Goal: Information Seeking & Learning: Learn about a topic

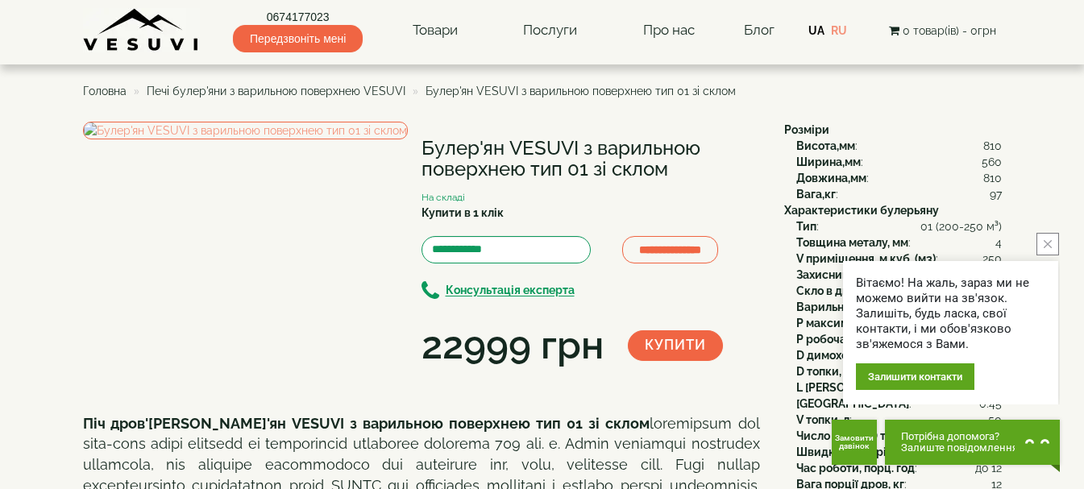
click at [106, 89] on span "Головна" at bounding box center [105, 91] width 44 height 13
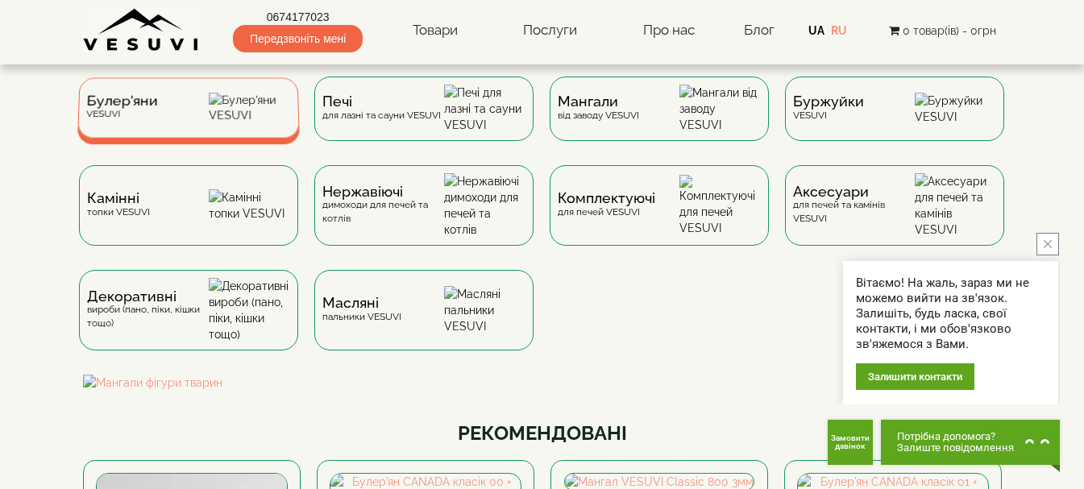
click at [114, 107] on span "Булер'яни" at bounding box center [122, 101] width 72 height 12
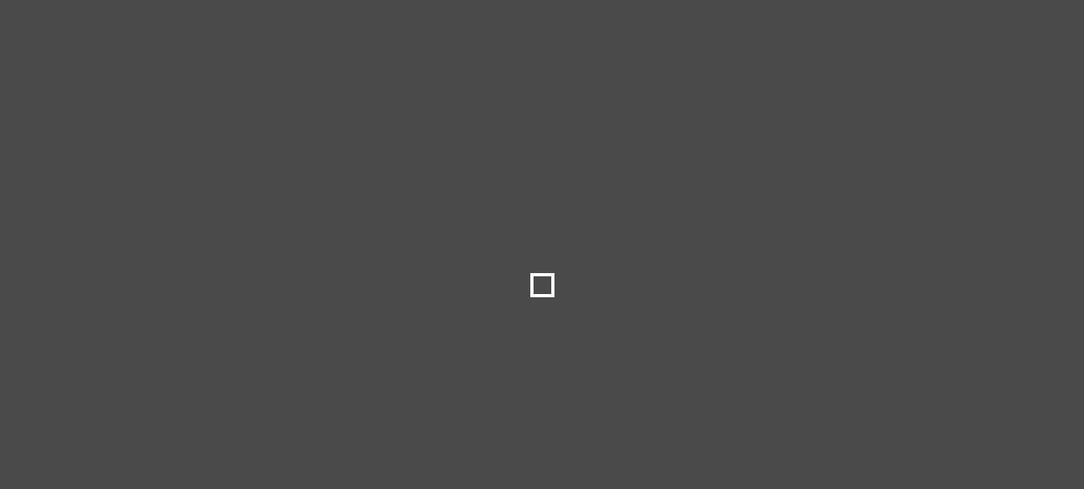
type input "*****"
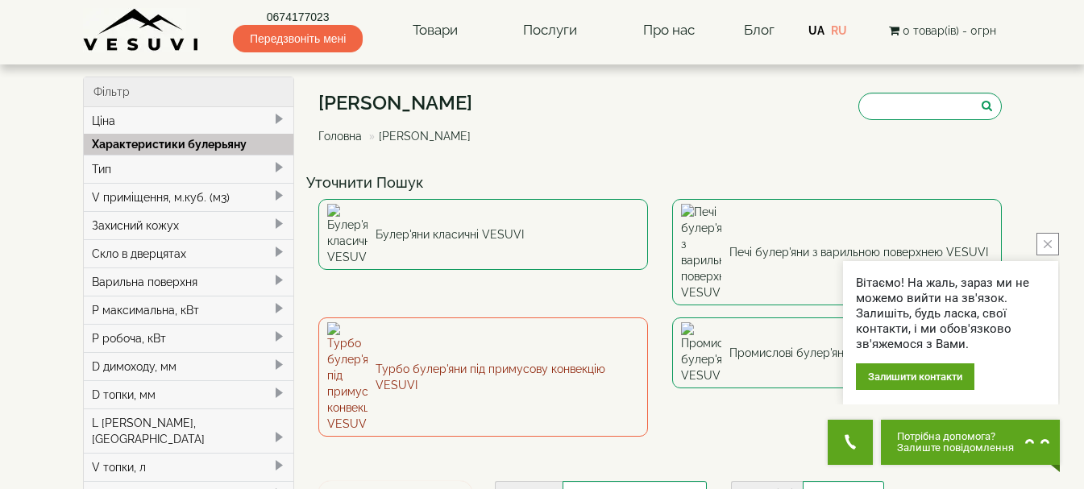
click at [434, 318] on link "Турбо булер'яни під примусову конвекцію VESUVI" at bounding box center [483, 377] width 330 height 119
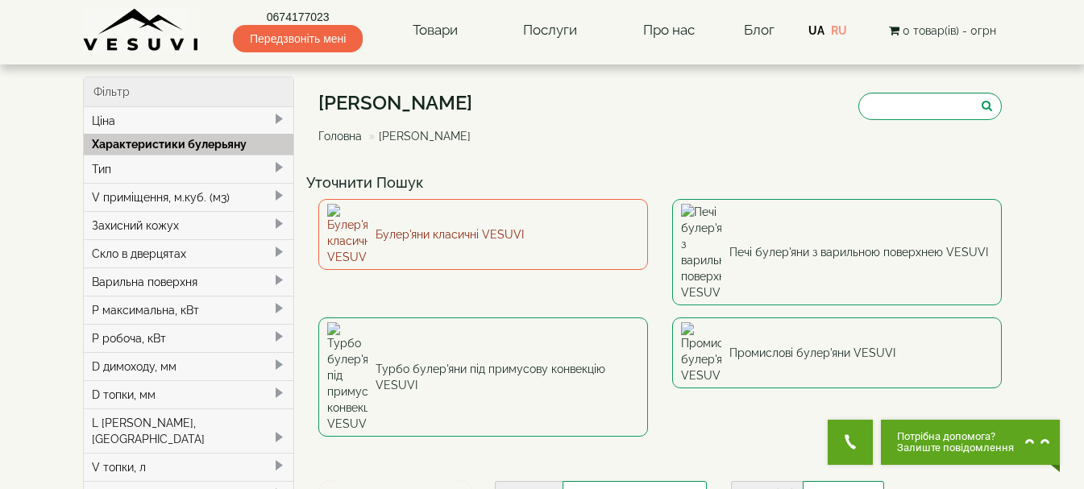
click at [447, 225] on link "Булер'яни класичні VESUVI" at bounding box center [483, 234] width 330 height 71
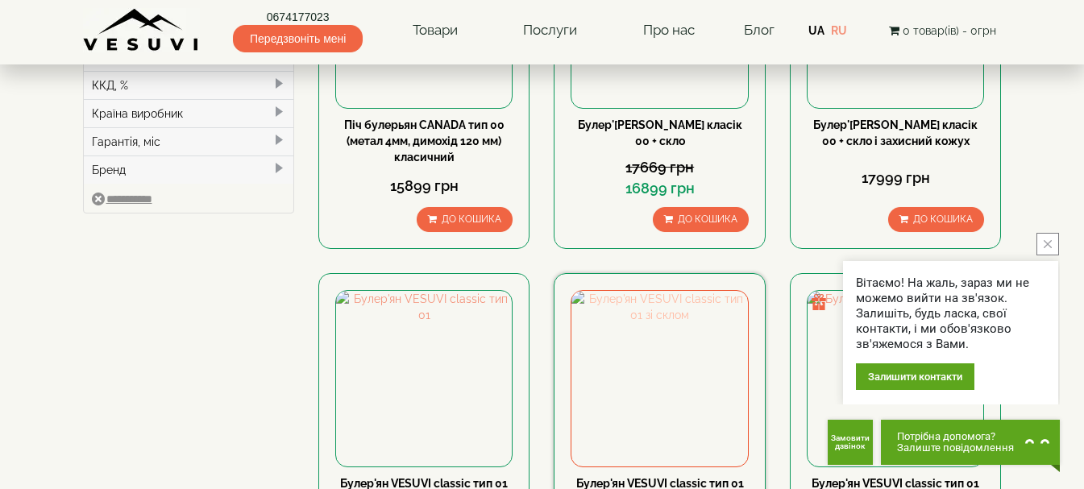
scroll to position [645, 0]
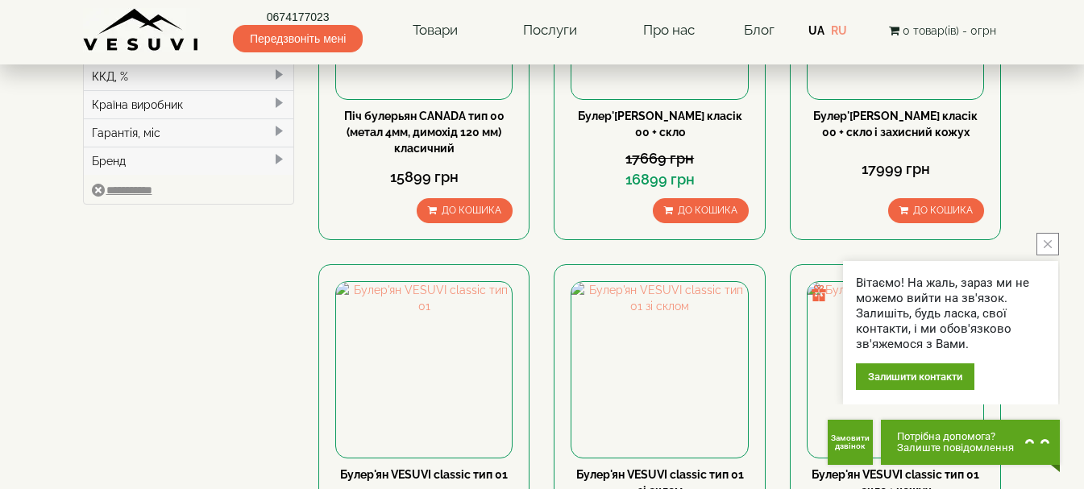
click at [1050, 244] on icon "close button" at bounding box center [1048, 244] width 8 height 8
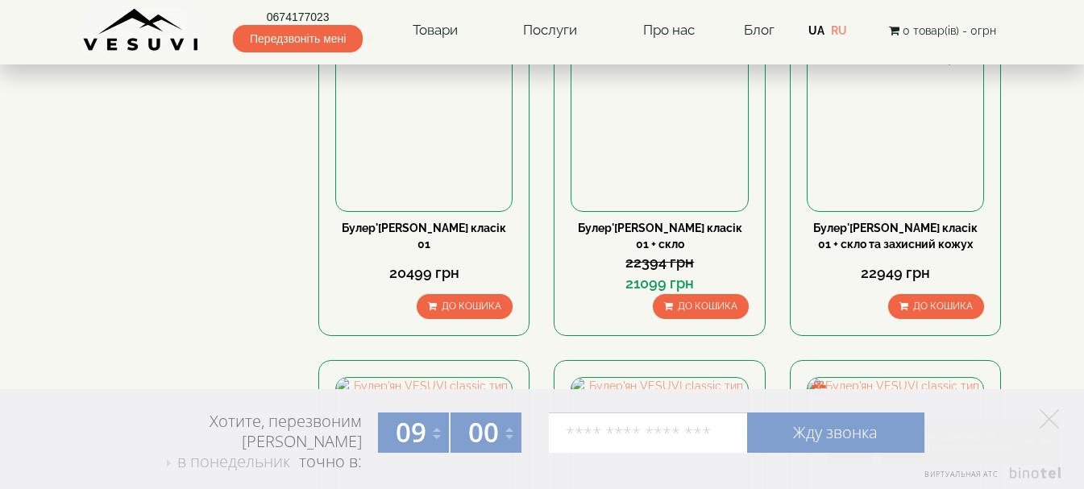
scroll to position [1209, 0]
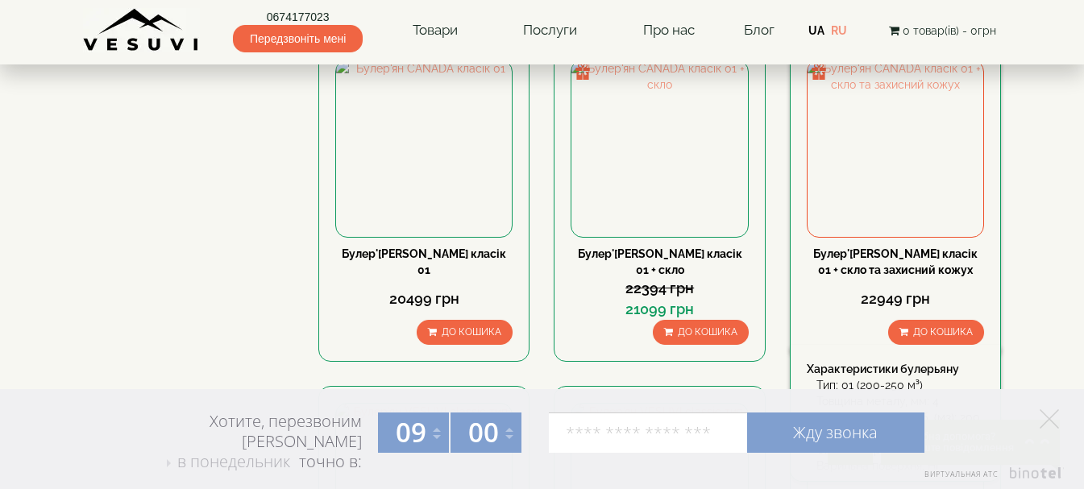
click at [890, 255] on link "Булер'[PERSON_NAME] класік 01 + скло та захисний кожух" at bounding box center [895, 261] width 164 height 29
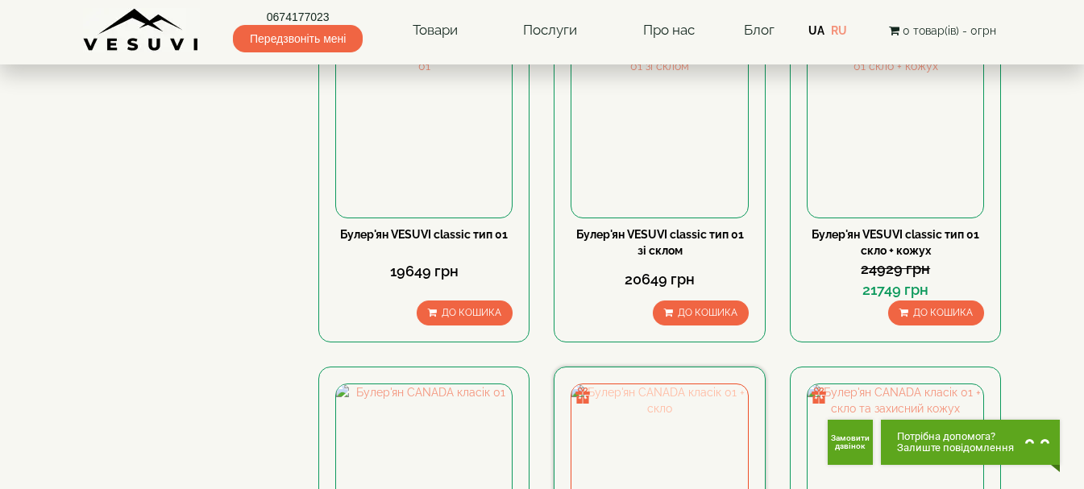
scroll to position [886, 0]
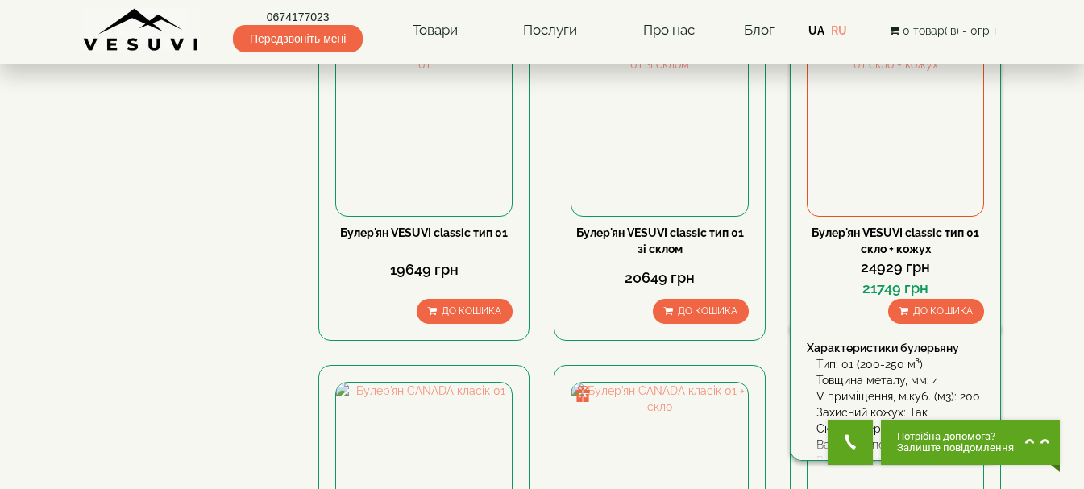
click at [885, 238] on link "Булер'ян VESUVI classic тип 01 скло + кожух" at bounding box center [895, 240] width 168 height 29
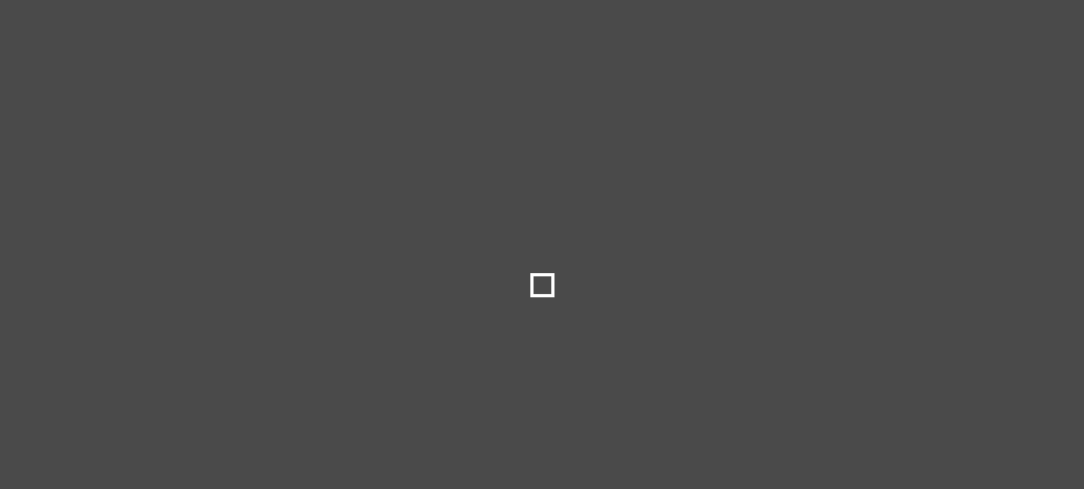
select select
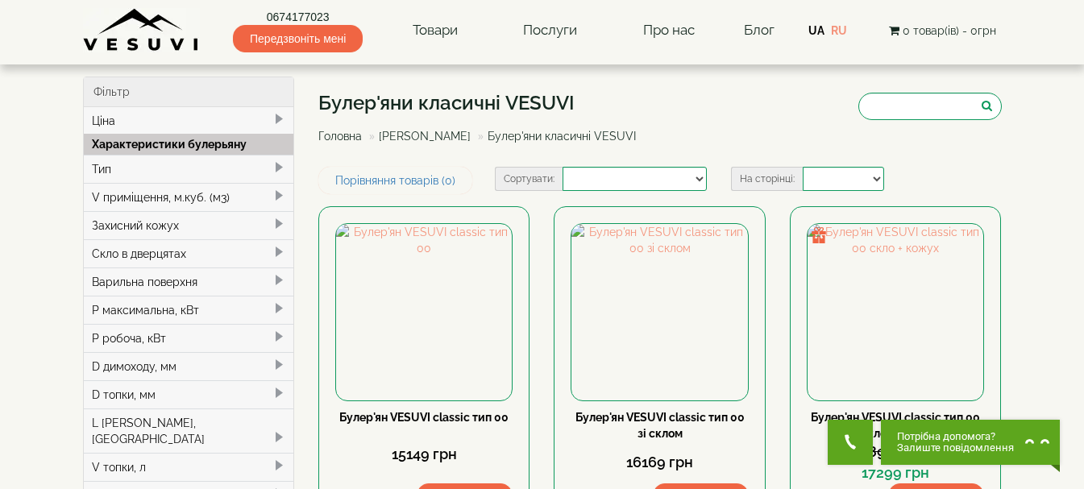
click at [155, 283] on div "Варильна поверхня" at bounding box center [189, 282] width 210 height 28
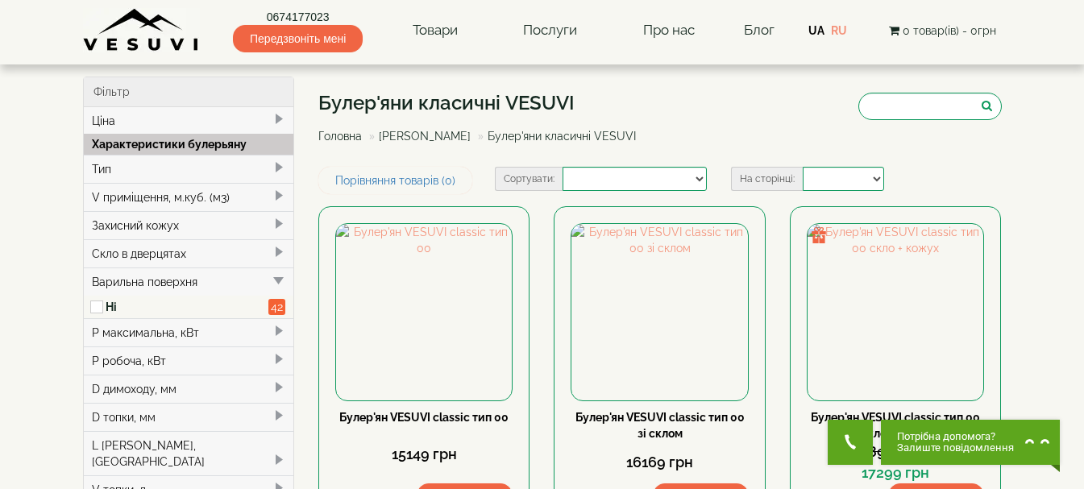
click at [155, 284] on div "Варильна поверхня" at bounding box center [189, 282] width 210 height 28
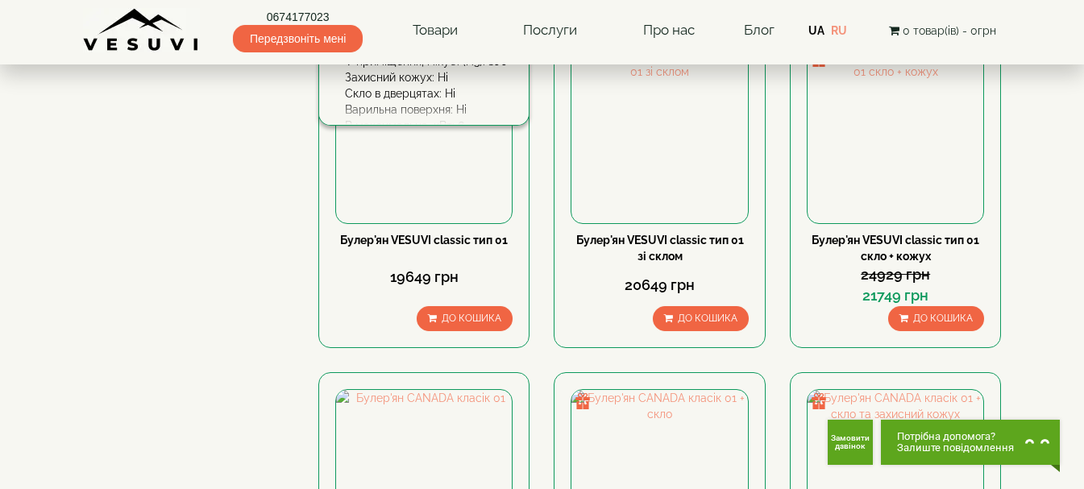
scroll to position [634, 0]
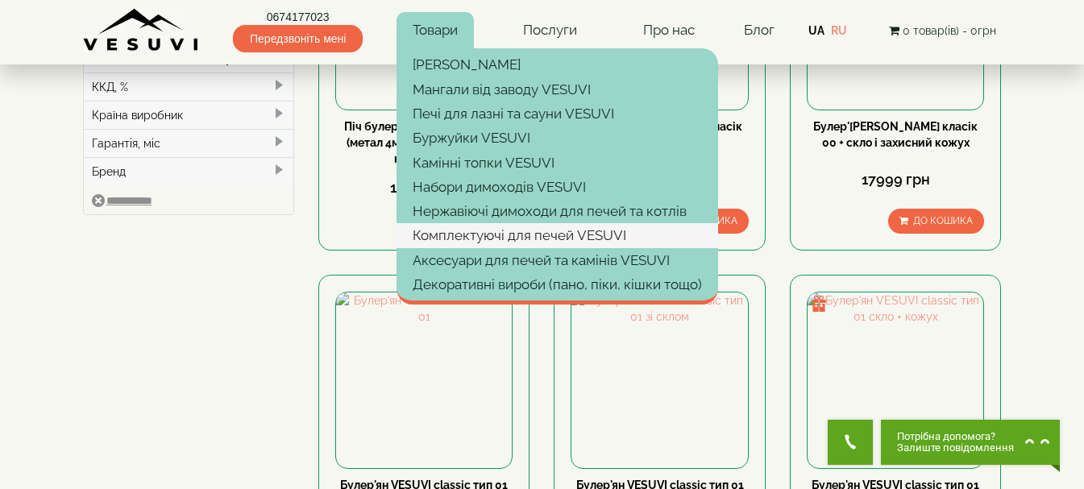
click at [492, 235] on link "Комплектуючі для печей VESUVI" at bounding box center [557, 235] width 322 height 24
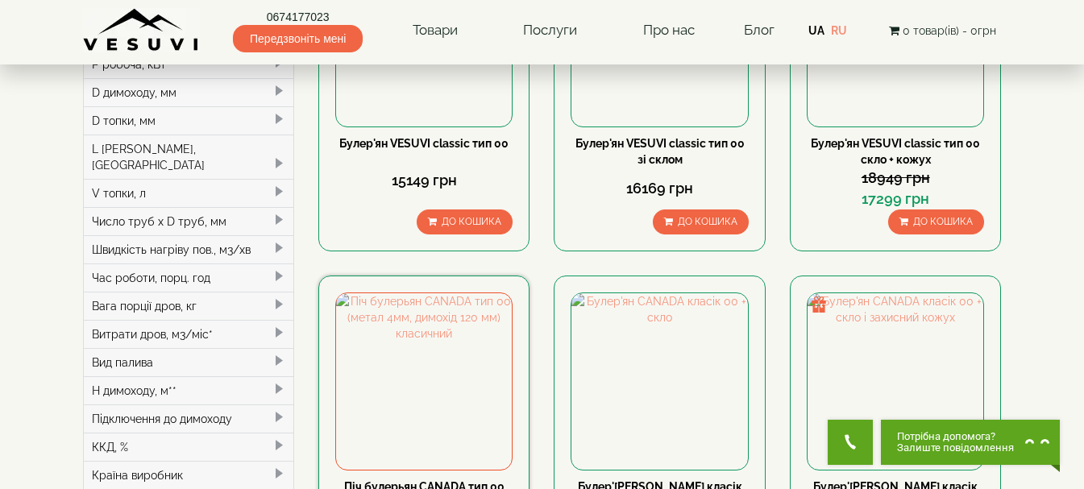
scroll to position [231, 0]
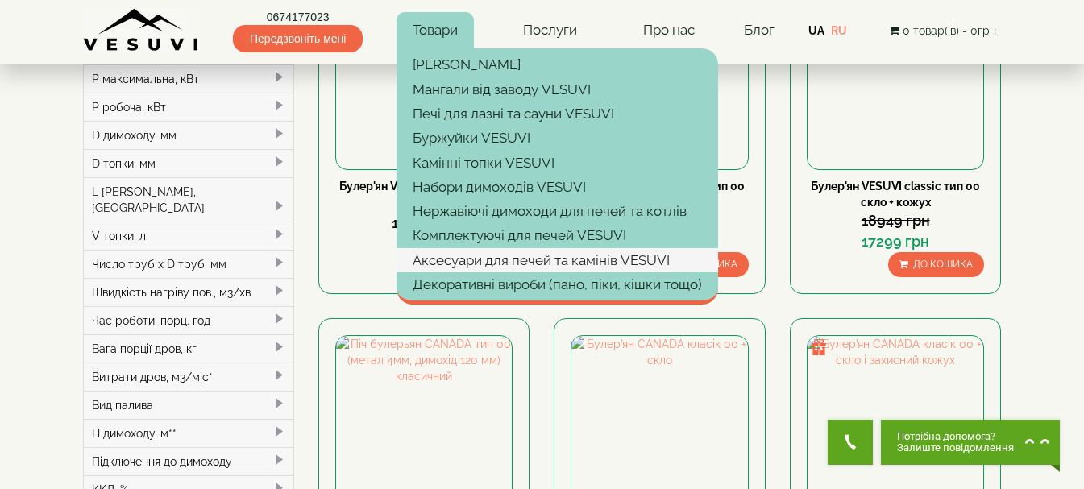
click at [510, 261] on link "Аксесуари для печей та камінів VESUVI" at bounding box center [557, 260] width 322 height 24
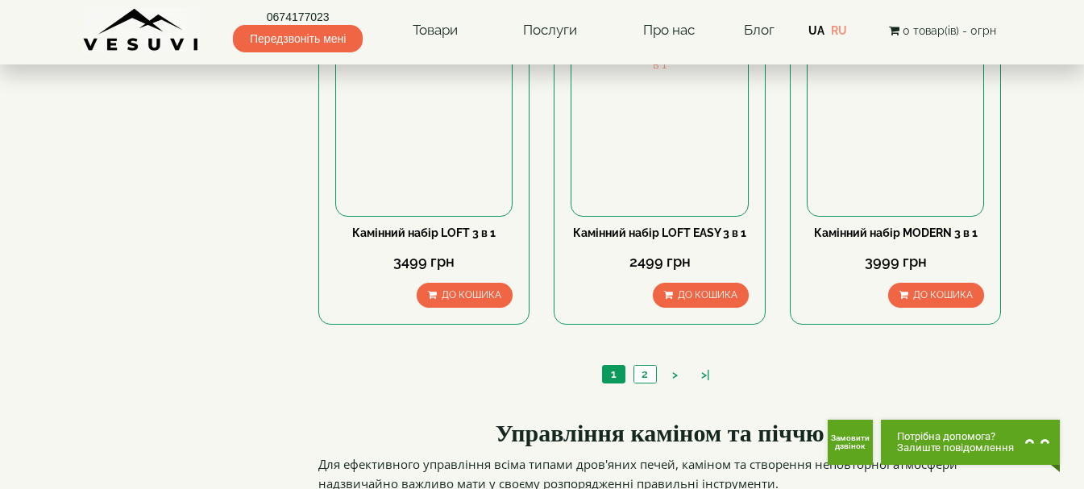
scroll to position [1934, 0]
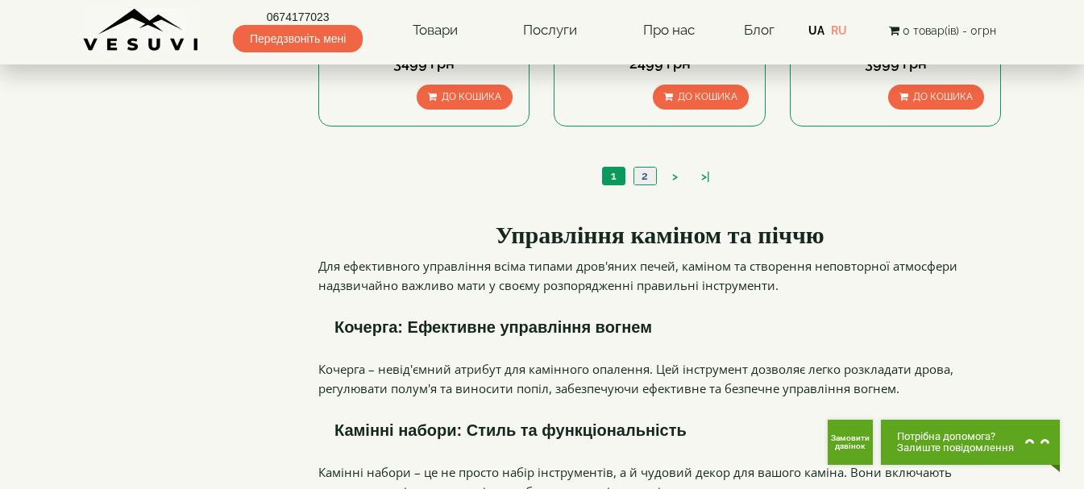
click at [644, 168] on link "2" at bounding box center [644, 176] width 23 height 17
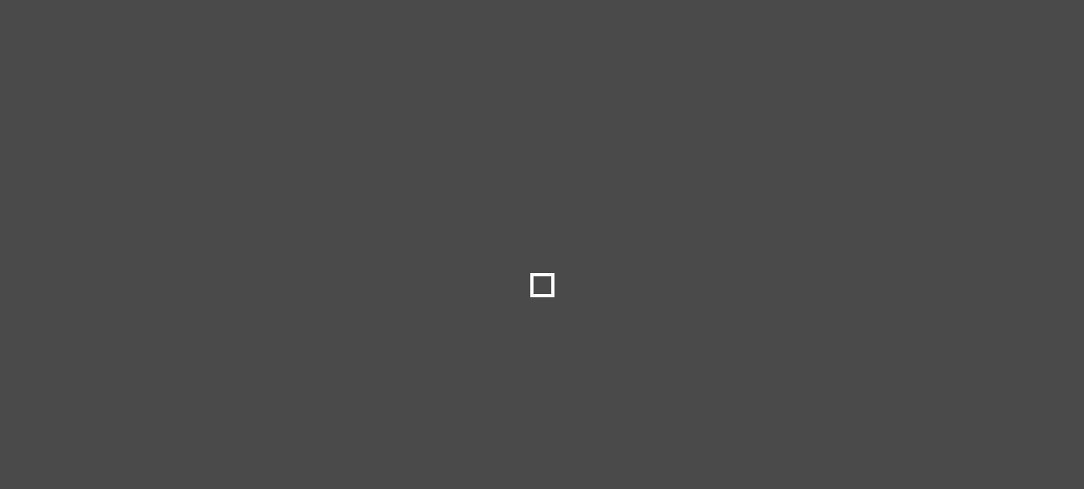
select select
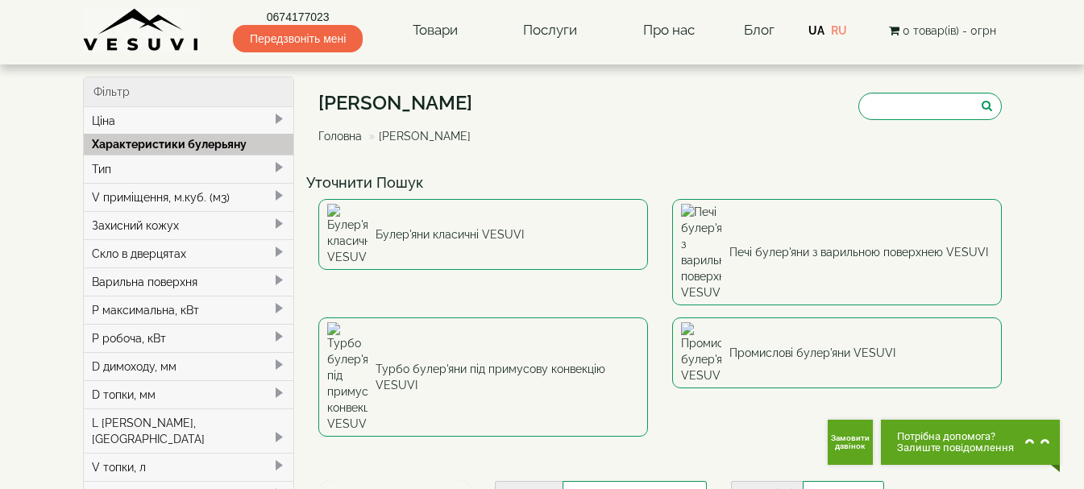
click at [341, 134] on link "Головна" at bounding box center [340, 136] width 44 height 13
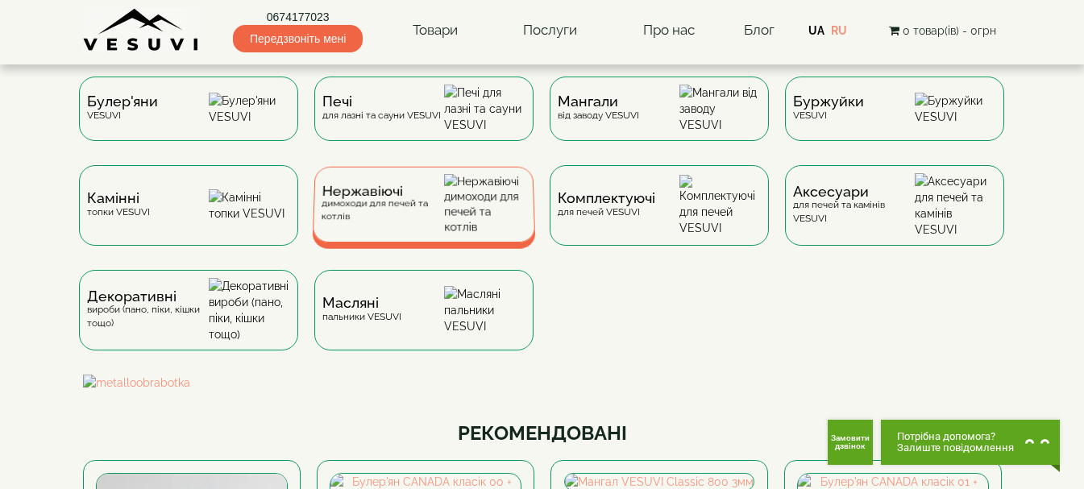
click at [424, 197] on span "Нержавіючі" at bounding box center [383, 191] width 122 height 12
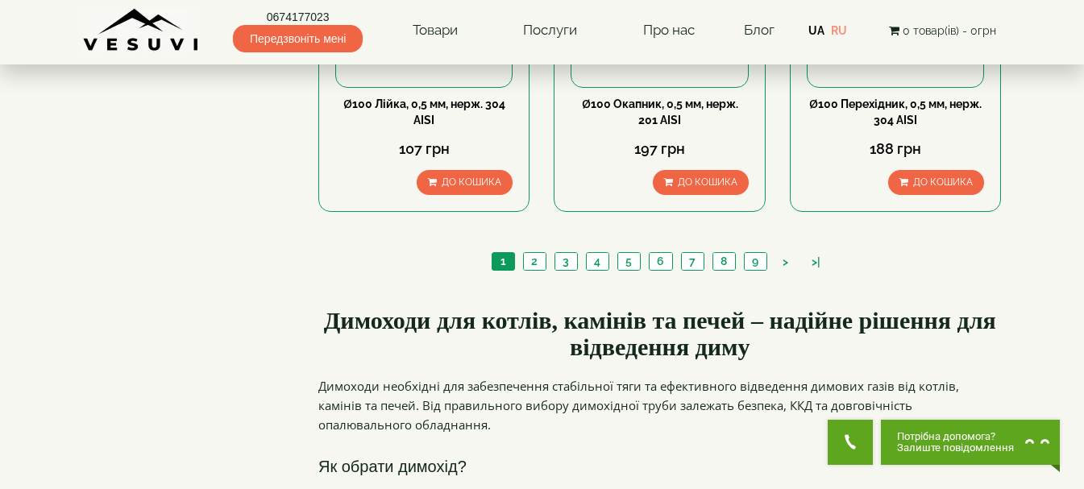
scroll to position [2015, 0]
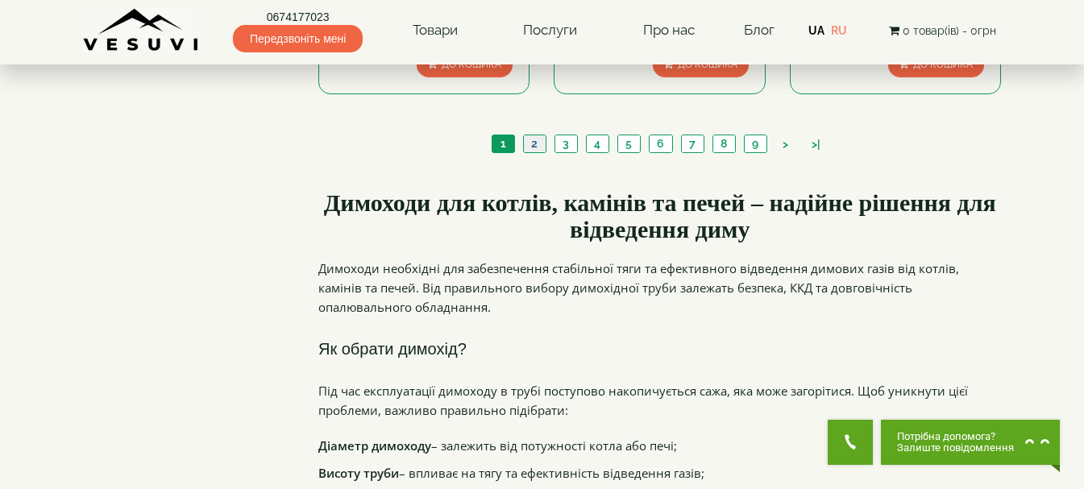
click at [534, 135] on link "2" at bounding box center [534, 143] width 23 height 17
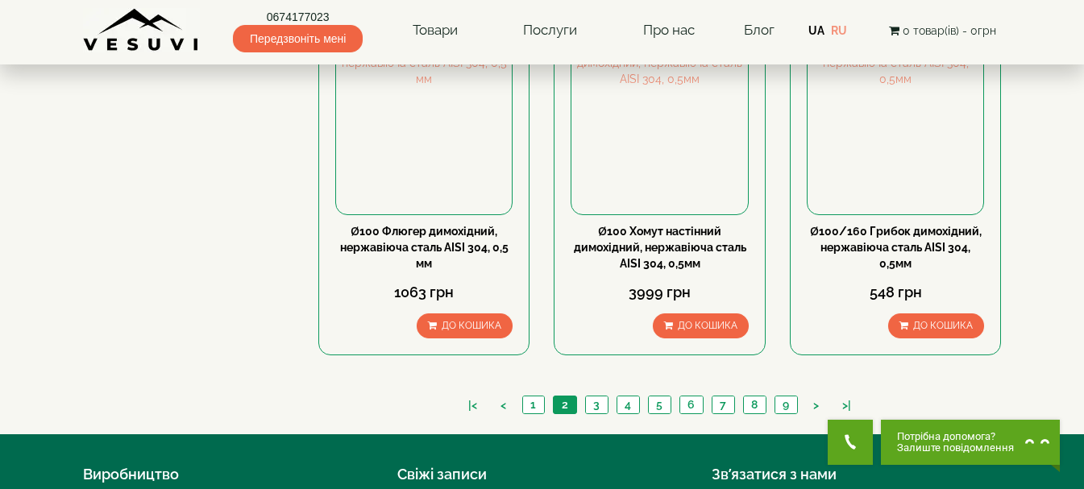
scroll to position [1907, 0]
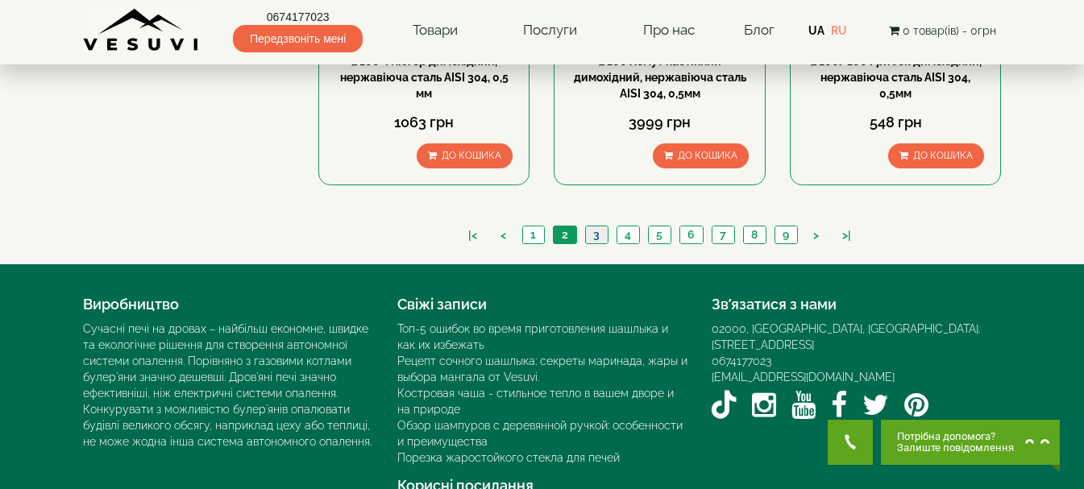
click at [600, 226] on link "3" at bounding box center [596, 234] width 23 height 17
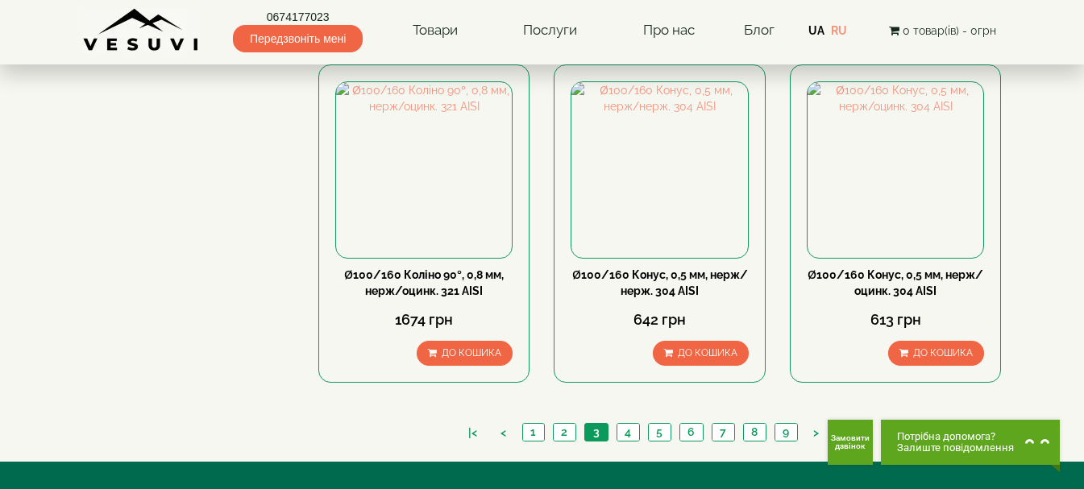
scroll to position [1853, 0]
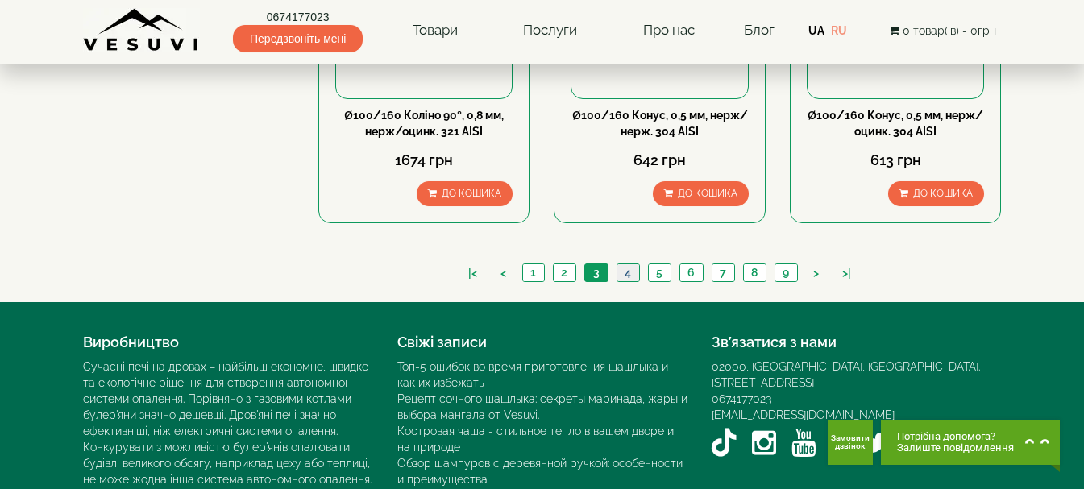
click at [626, 264] on link "4" at bounding box center [627, 272] width 23 height 17
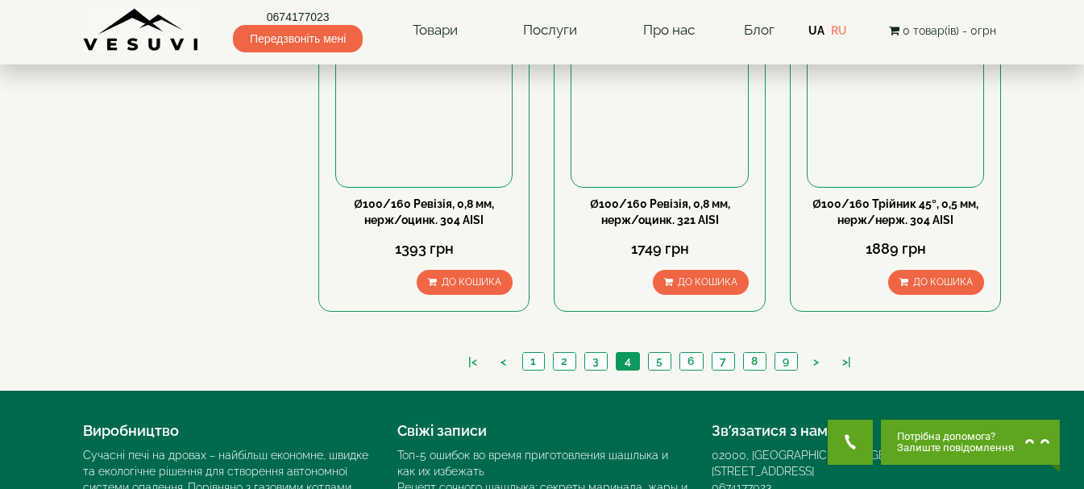
scroll to position [1891, 0]
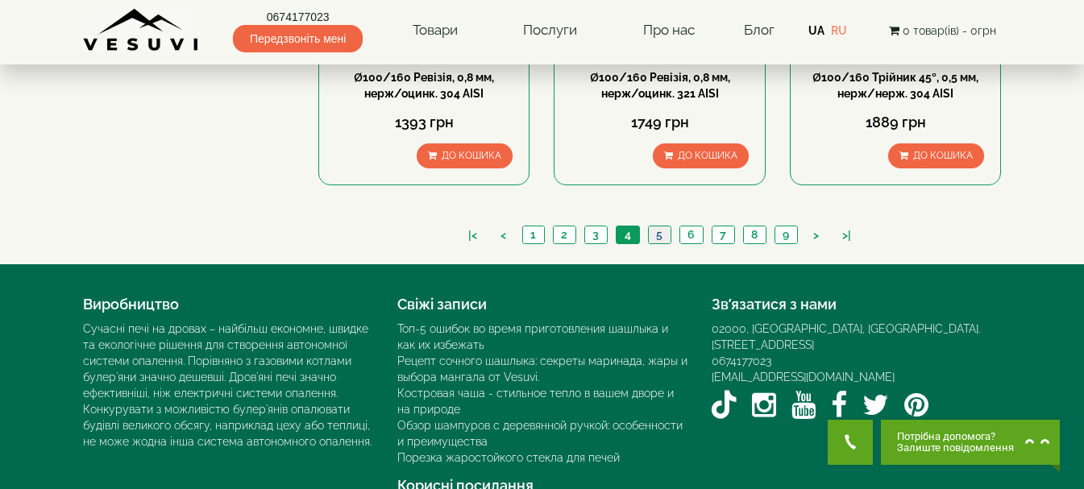
click at [662, 226] on link "5" at bounding box center [659, 234] width 23 height 17
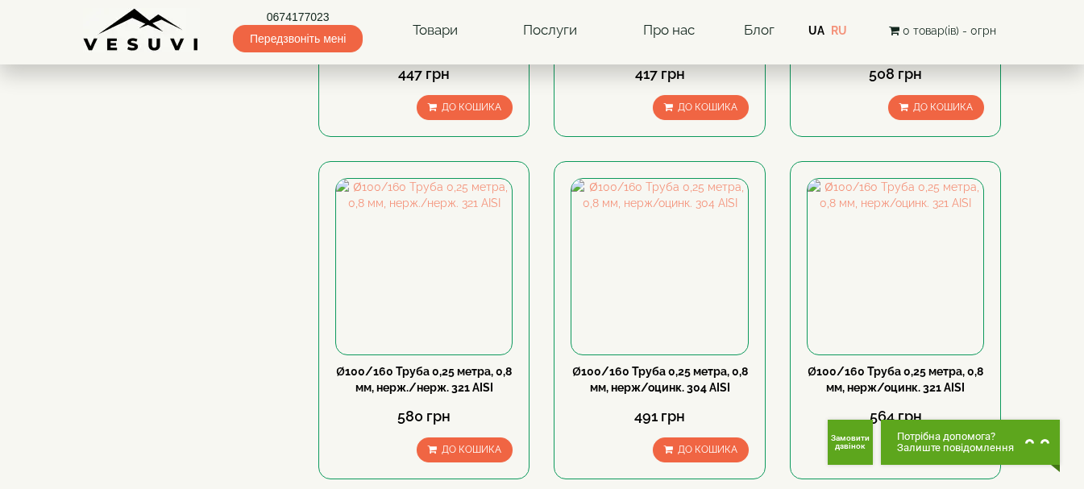
scroll to position [1569, 0]
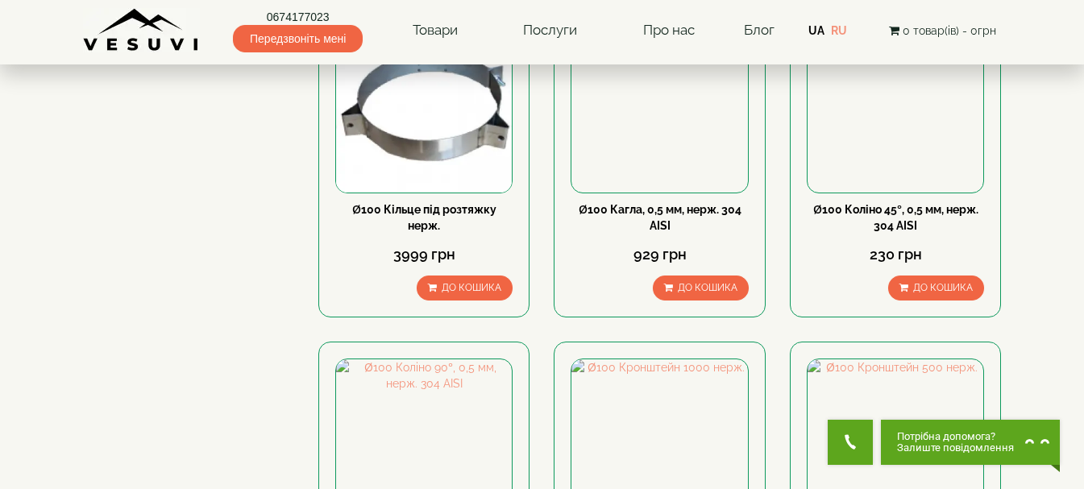
scroll to position [967, 0]
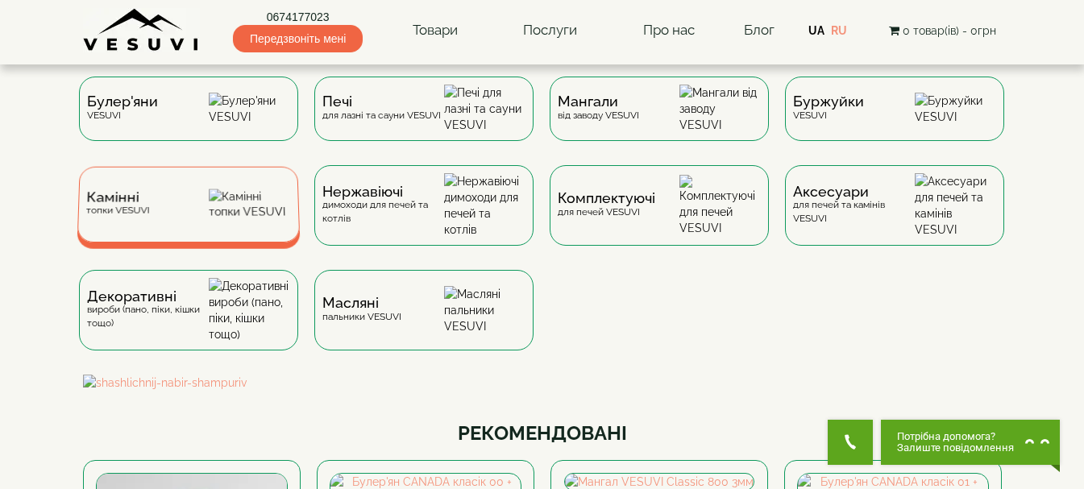
click at [164, 223] on div "Камінні топки VESUVI" at bounding box center [188, 205] width 223 height 76
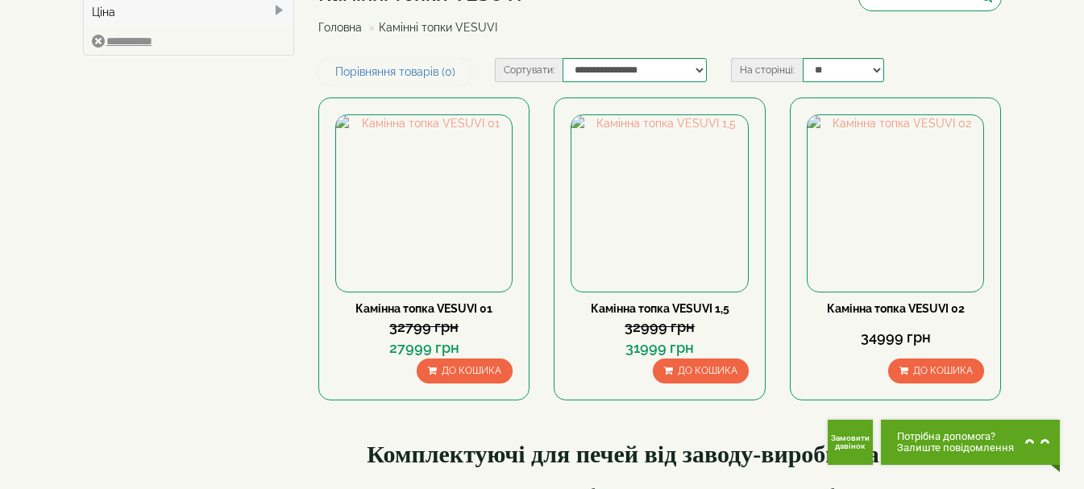
scroll to position [81, 0]
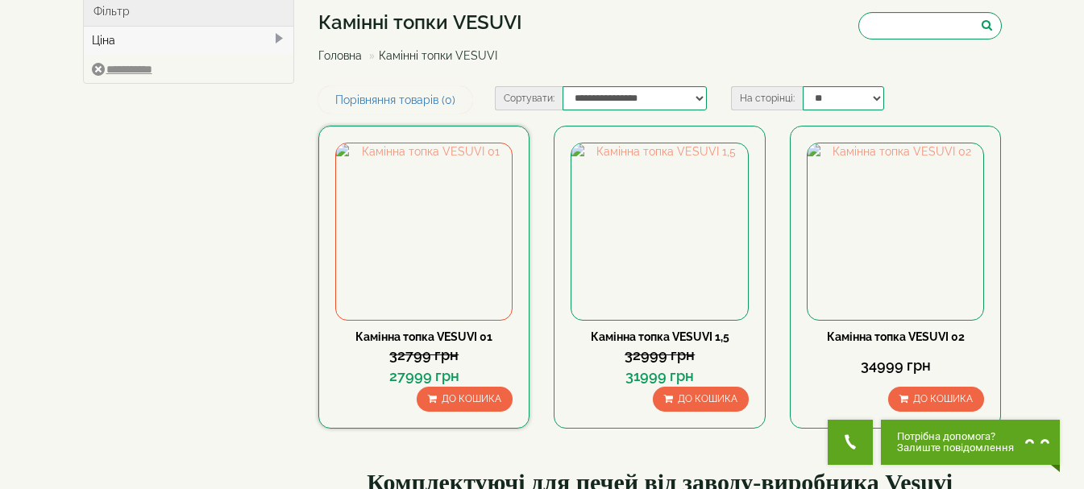
click at [411, 338] on link "Камінна топка VESUVI 01" at bounding box center [423, 336] width 137 height 13
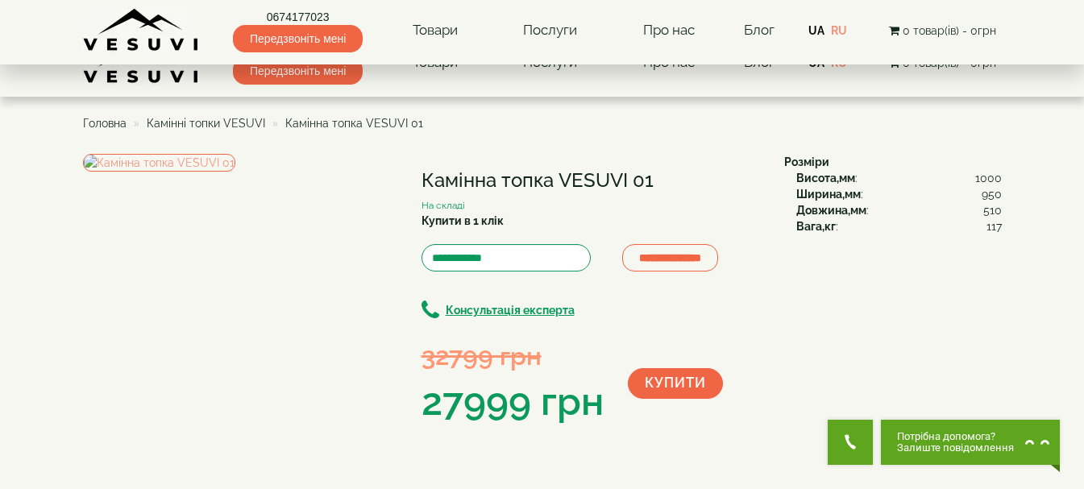
scroll to position [564, 0]
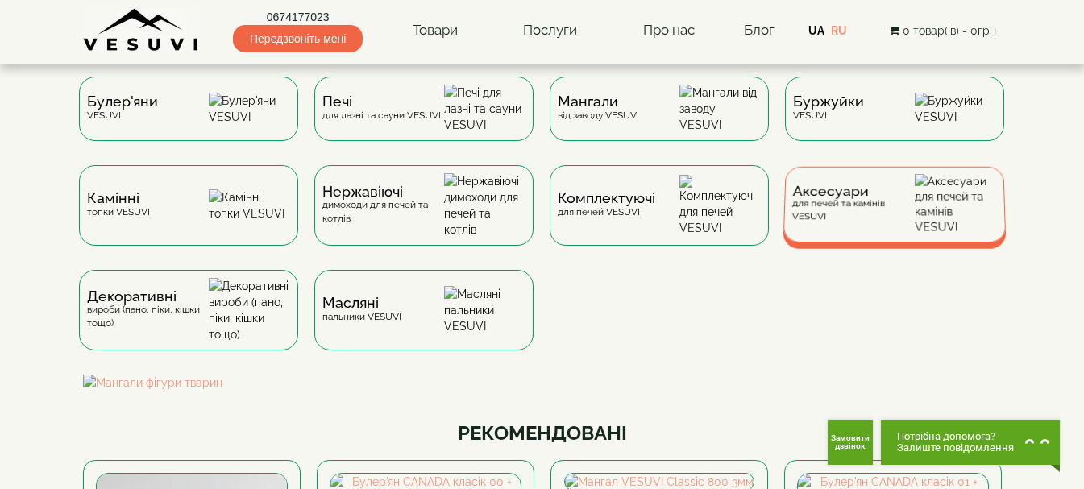
click at [845, 197] on span "Аксесуари" at bounding box center [853, 191] width 122 height 12
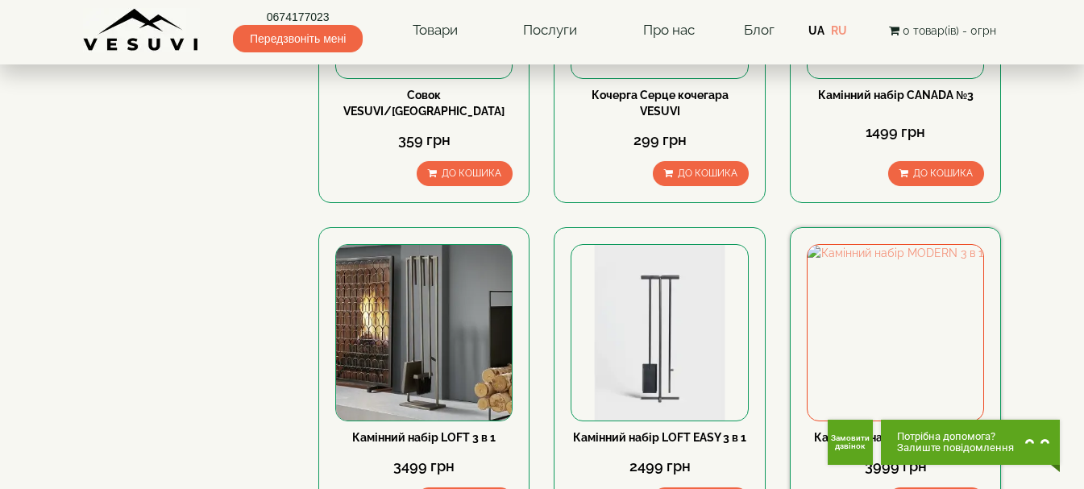
scroll to position [1853, 0]
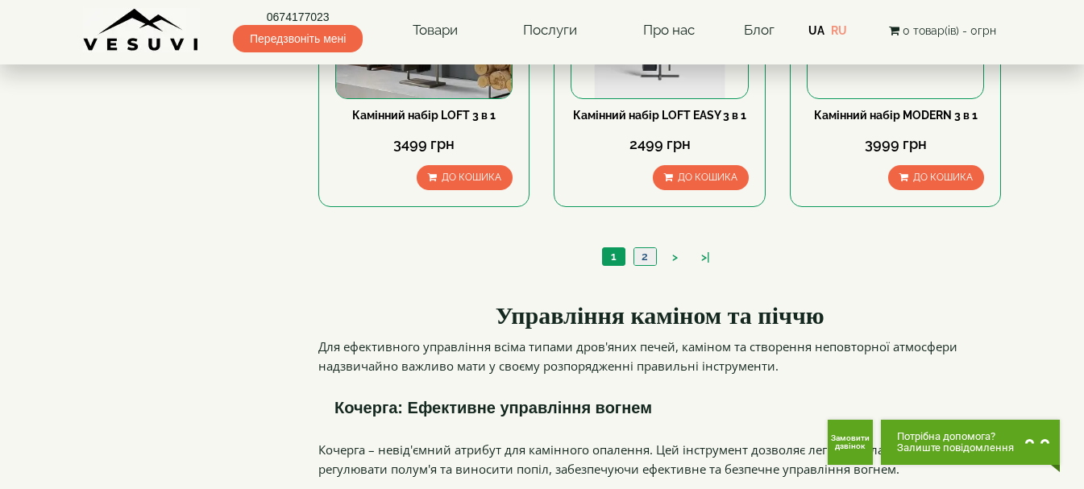
click at [641, 248] on link "2" at bounding box center [644, 256] width 23 height 17
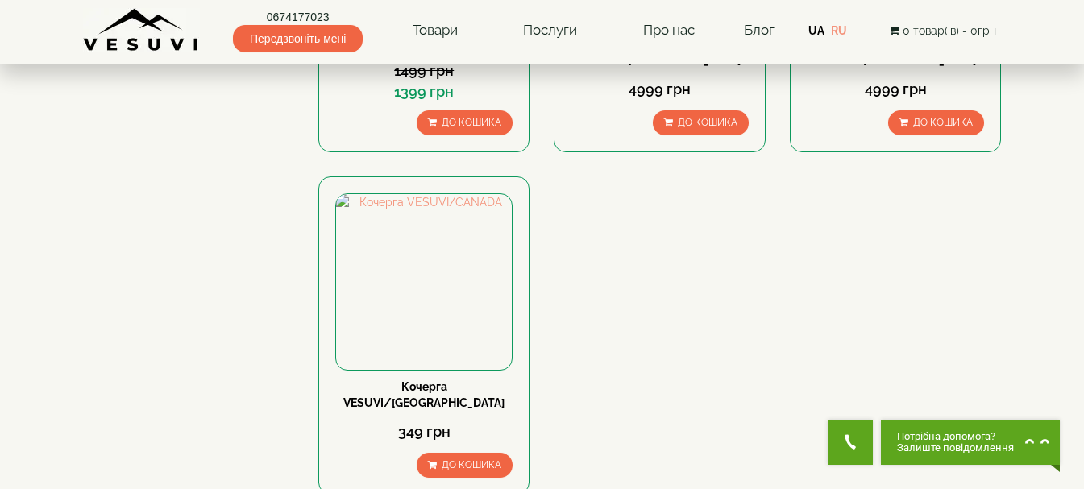
scroll to position [725, 0]
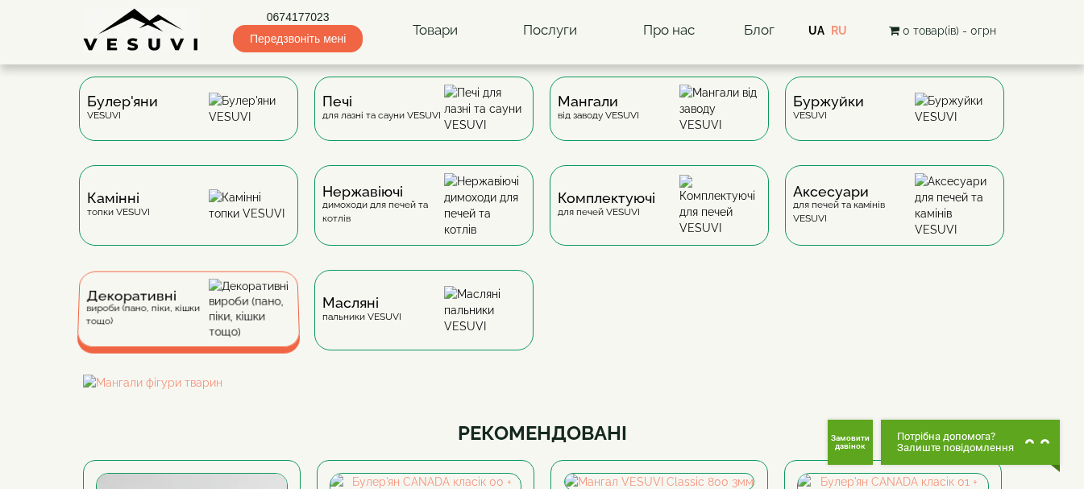
click at [154, 322] on div "Декоративні вироби (пано, піки, кішки тощо)" at bounding box center [146, 309] width 123 height 38
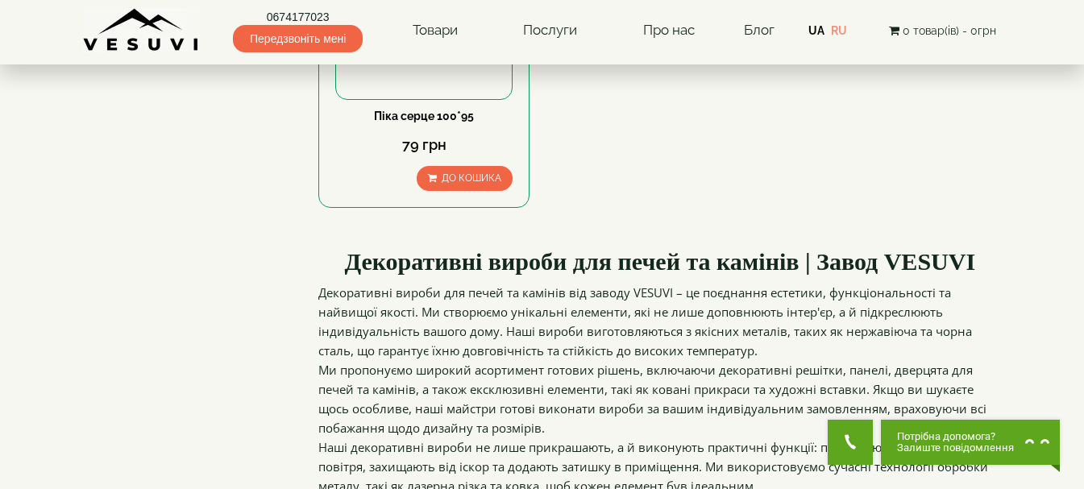
scroll to position [1370, 0]
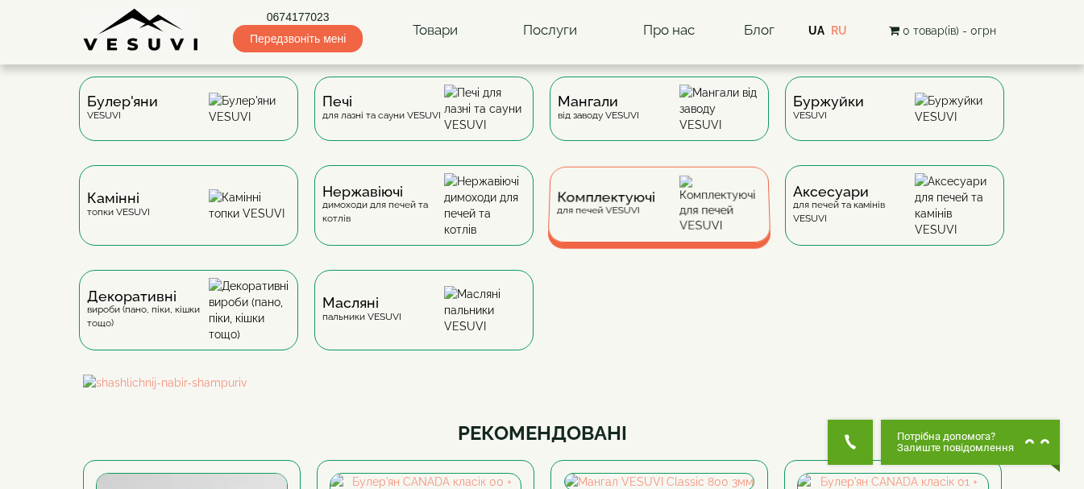
click at [609, 217] on div "Комплектуючі для печей VESUVI" at bounding box center [605, 204] width 98 height 25
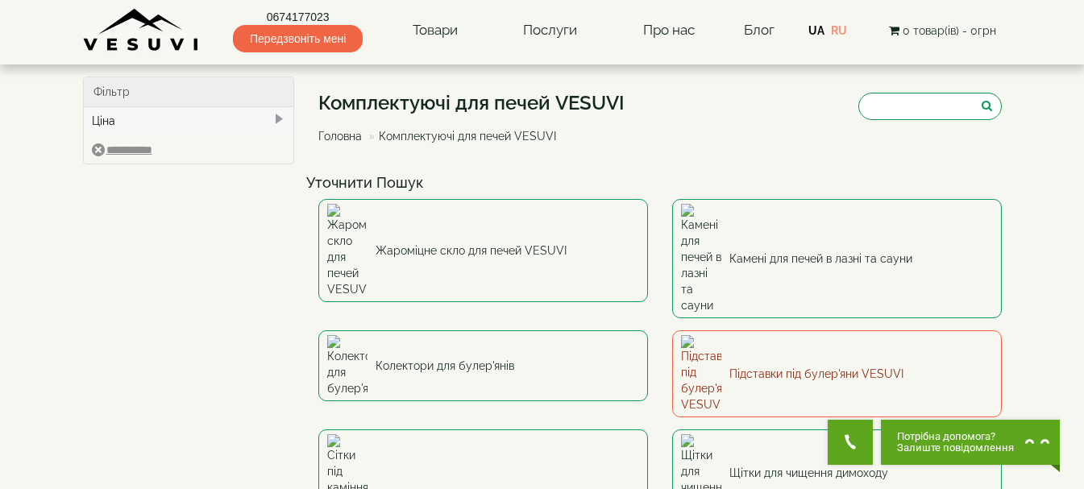
click at [824, 330] on link "Підставки під булер'яни VESUVI" at bounding box center [837, 373] width 330 height 87
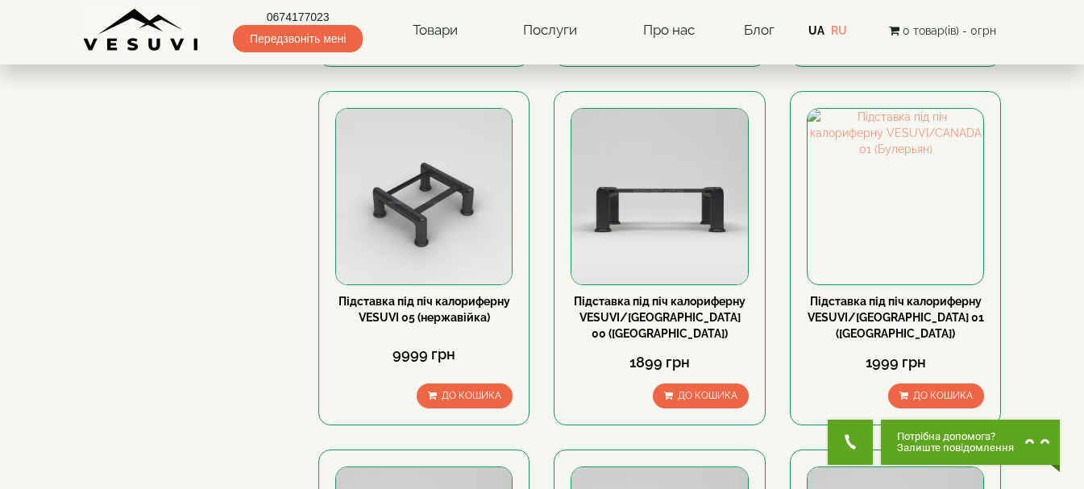
scroll to position [806, 0]
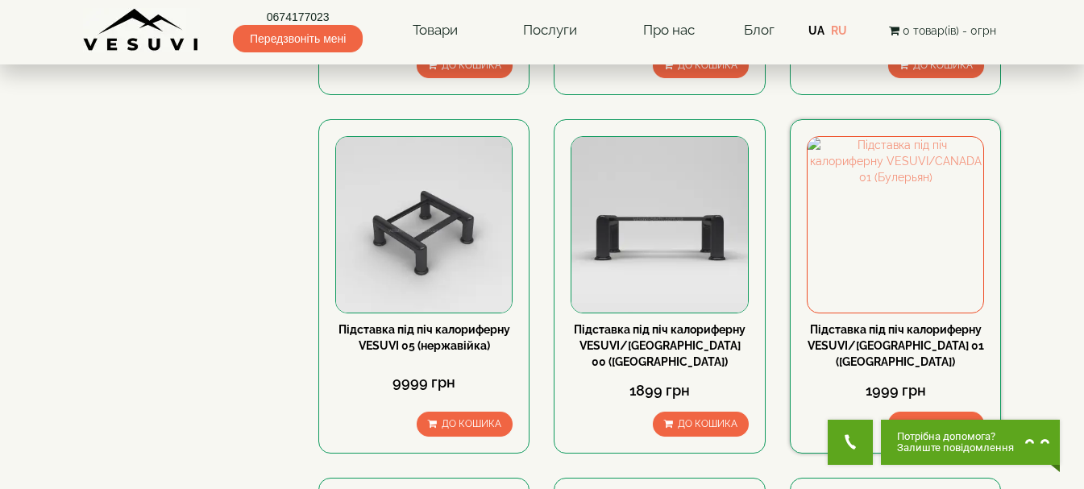
click at [904, 323] on link "Підставка під піч калориферну VESUVI/[GEOGRAPHIC_DATA] 01 ([GEOGRAPHIC_DATA])" at bounding box center [895, 345] width 176 height 45
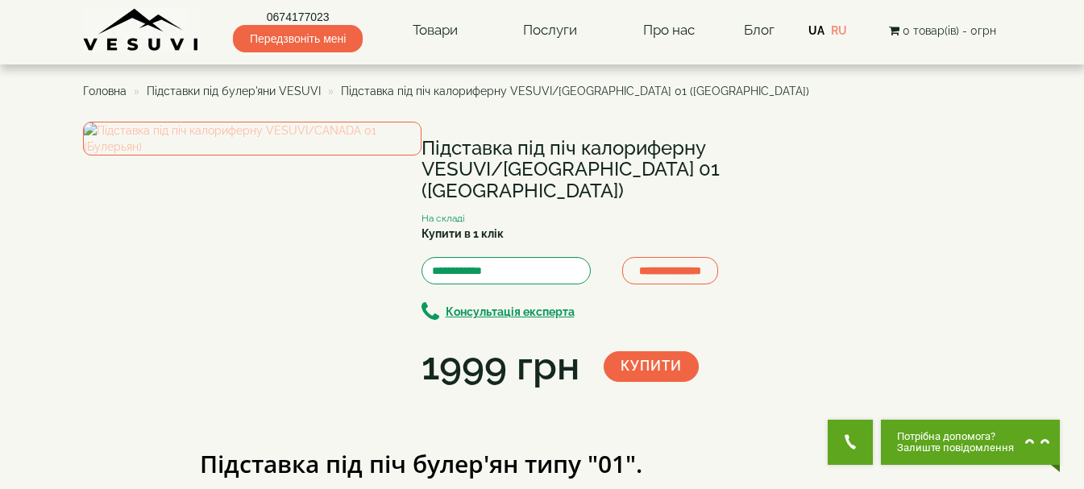
click at [259, 156] on img at bounding box center [252, 139] width 338 height 34
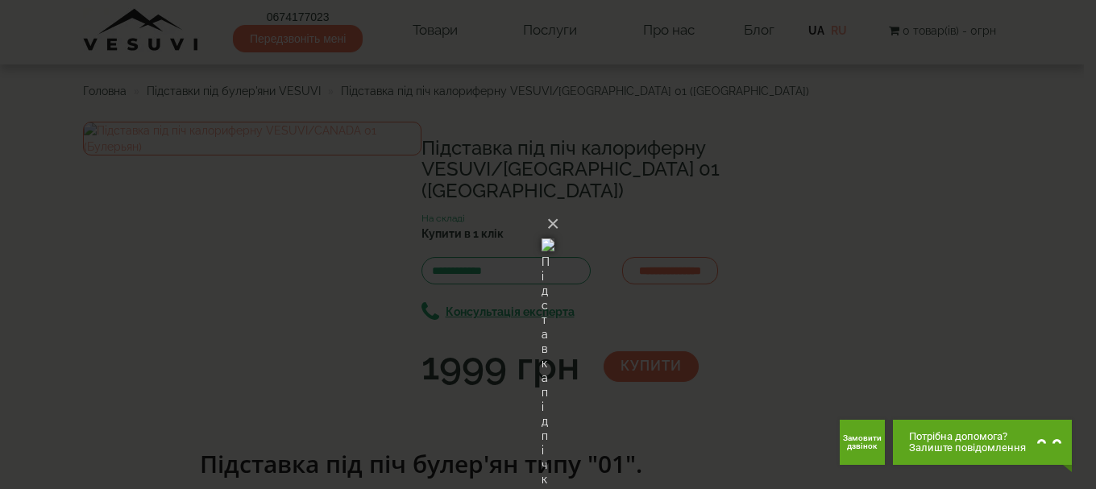
click at [243, 299] on div "× Підставка під піч калориферну VESUVI/[GEOGRAPHIC_DATA] 01 ([GEOGRAPHIC_DATA])…" at bounding box center [548, 244] width 1096 height 489
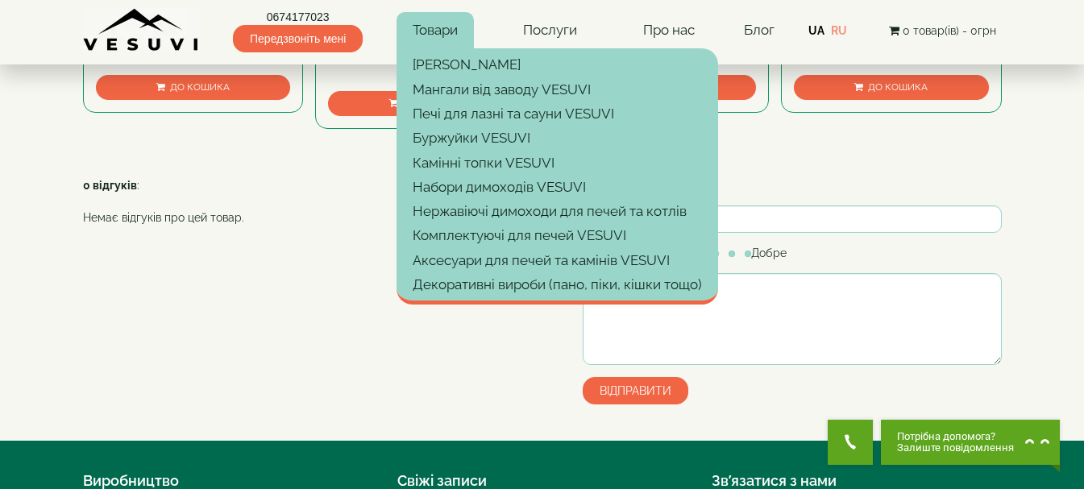
scroll to position [967, 0]
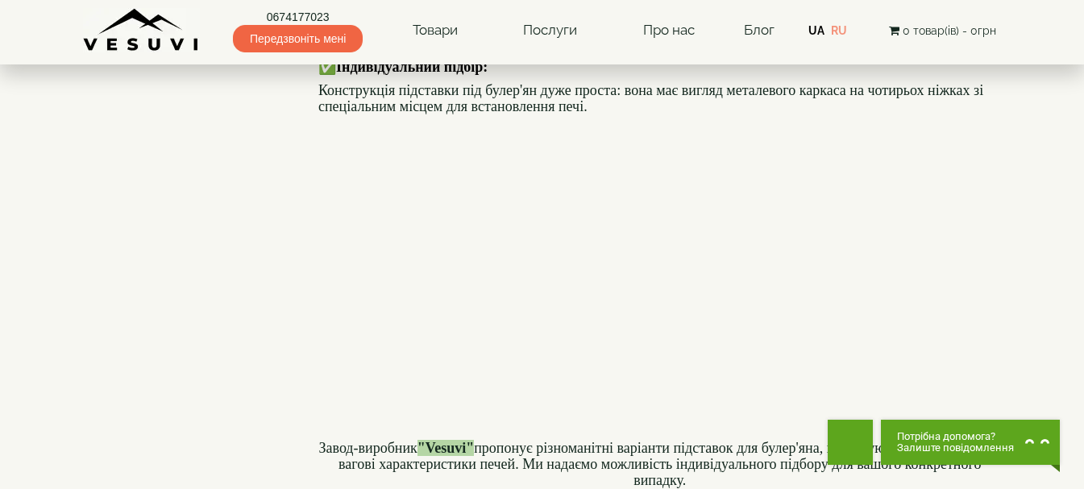
scroll to position [806, 0]
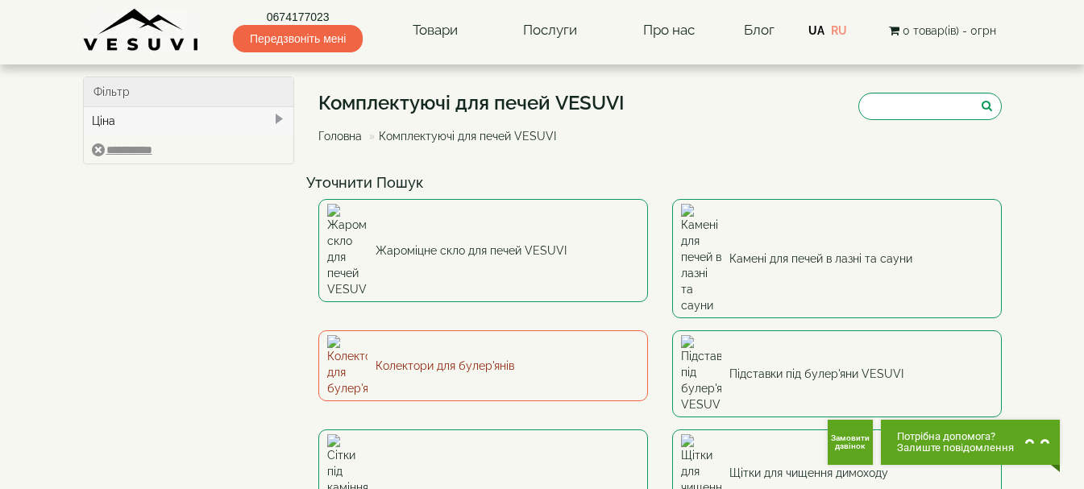
click at [413, 330] on link "Колектори для булер'янів" at bounding box center [483, 365] width 330 height 71
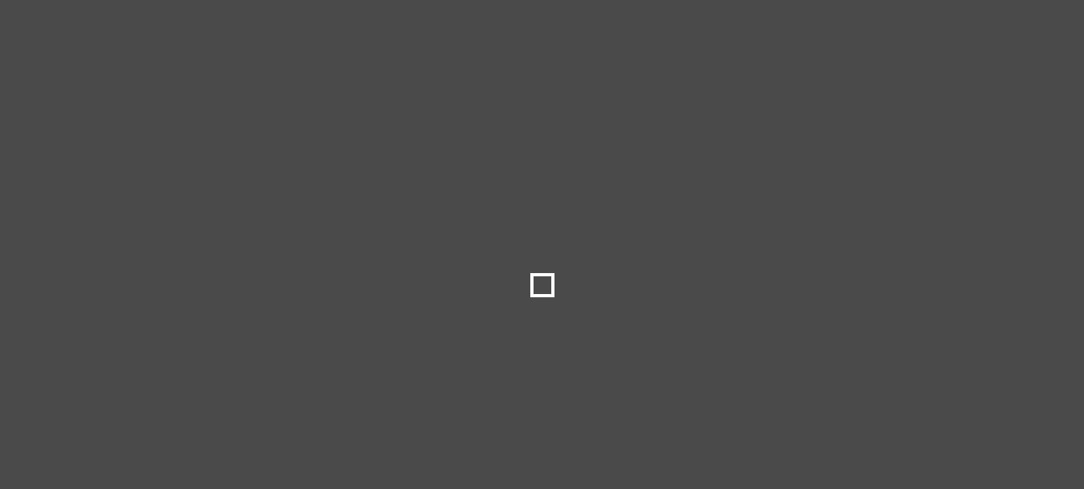
select select
